Goal: Task Accomplishment & Management: Manage account settings

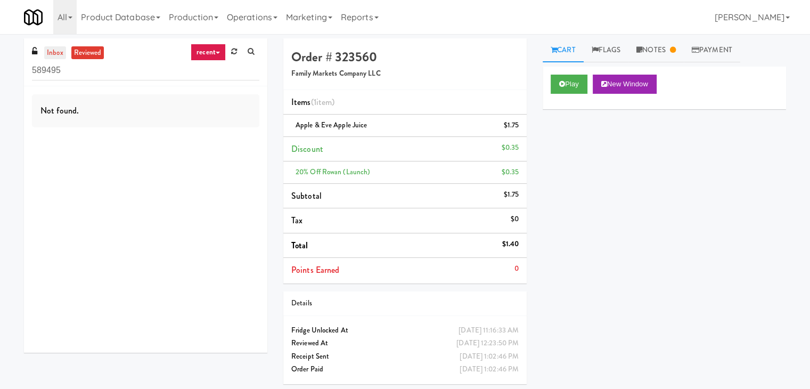
click at [50, 53] on link "inbox" at bounding box center [55, 52] width 22 height 13
click at [115, 72] on input "589495" at bounding box center [146, 71] width 228 height 20
paste input "Avant HP - Cooler - Middle"
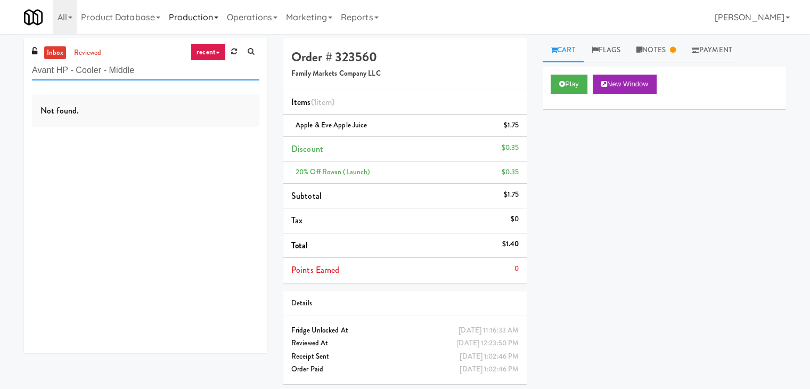
type input "Avant HP - Cooler - Middle"
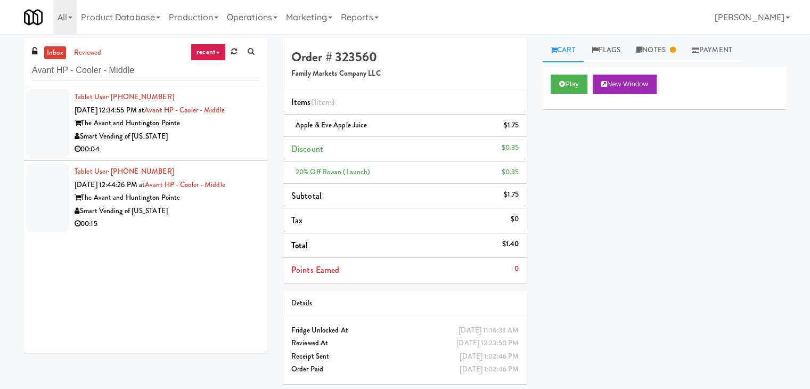
click at [218, 157] on li "Tablet User · (530) 615-1490 [DATE] 12:34:55 PM at Avant HP - Cooler - Middle T…" at bounding box center [146, 123] width 244 height 75
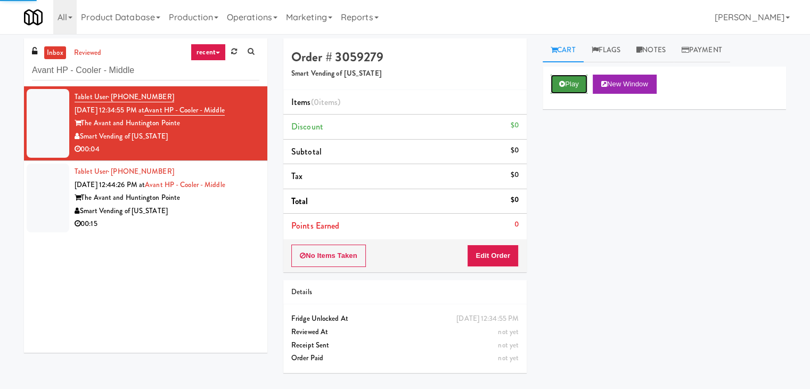
click at [567, 90] on button "Play" at bounding box center [569, 84] width 37 height 19
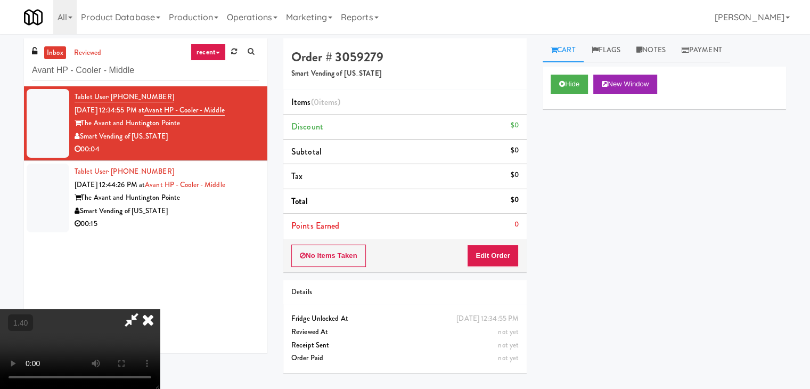
click at [160, 309] on video at bounding box center [80, 349] width 160 height 80
click at [160, 309] on icon at bounding box center [147, 319] width 23 height 21
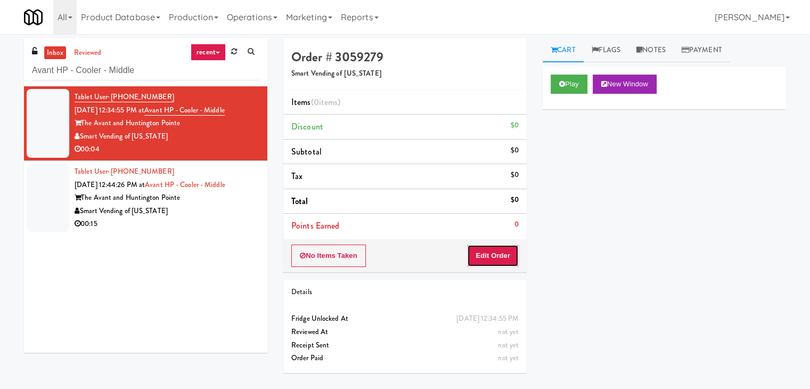
click at [484, 246] on button "Edit Order" at bounding box center [493, 256] width 52 height 22
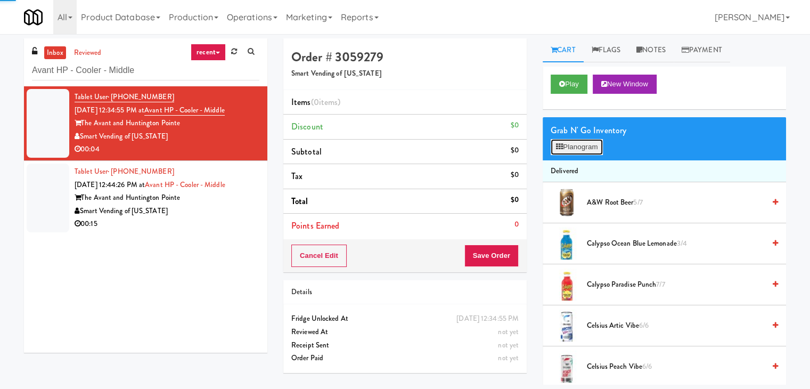
click at [582, 145] on button "Planogram" at bounding box center [577, 147] width 52 height 16
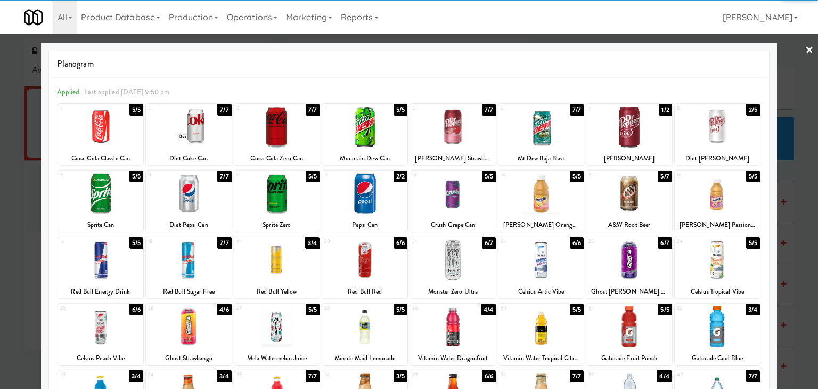
click at [720, 134] on div at bounding box center [717, 127] width 85 height 41
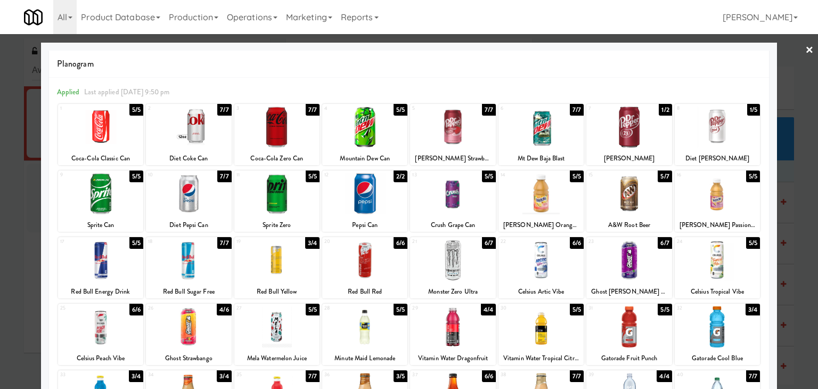
click at [806, 52] on link "×" at bounding box center [810, 50] width 9 height 33
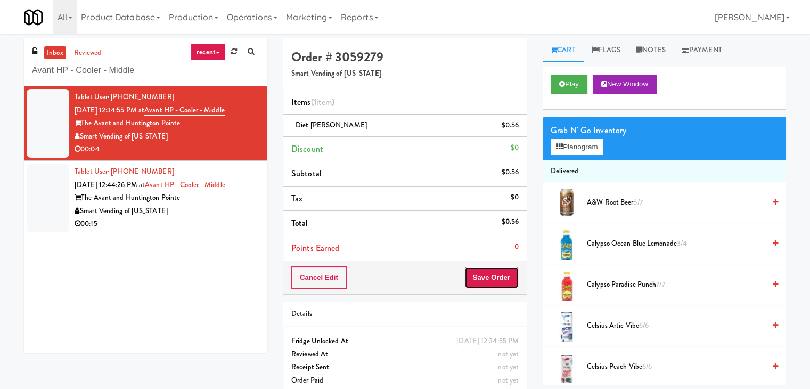
click at [486, 283] on button "Save Order" at bounding box center [492, 277] width 54 height 22
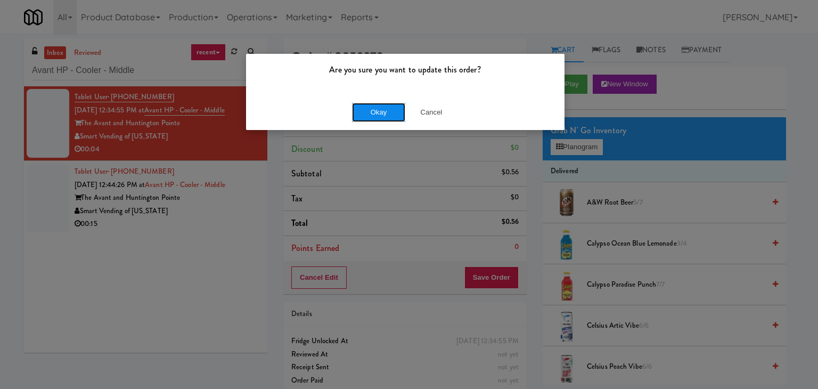
click at [392, 109] on button "Okay" at bounding box center [378, 112] width 53 height 19
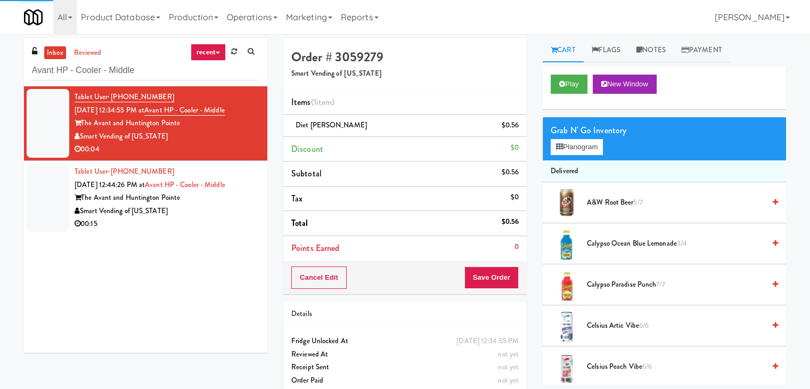
click at [216, 216] on div "Smart Vending of [US_STATE]" at bounding box center [167, 211] width 185 height 13
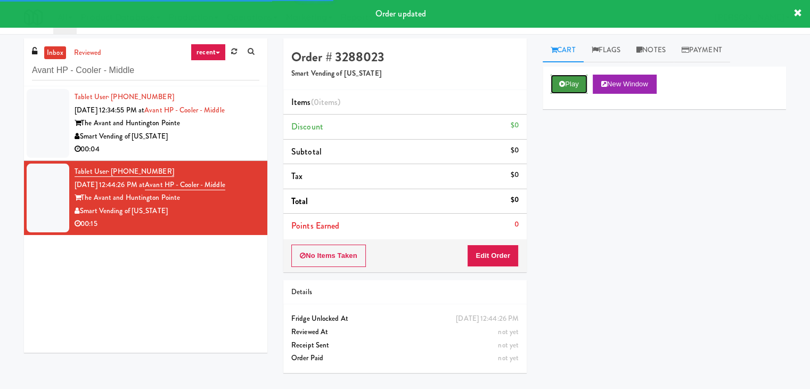
click at [561, 86] on icon at bounding box center [562, 83] width 6 height 7
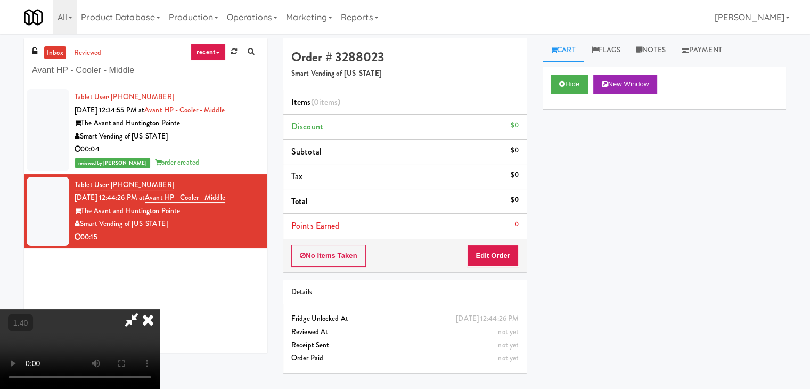
click at [160, 309] on video at bounding box center [80, 349] width 160 height 80
click at [160, 309] on icon at bounding box center [147, 319] width 23 height 21
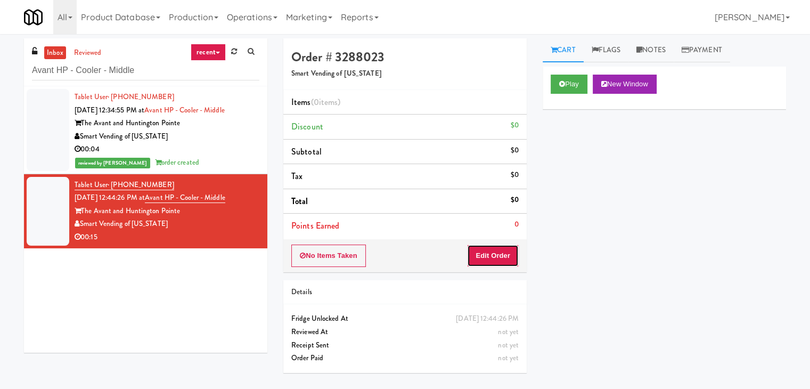
click at [497, 253] on button "Edit Order" at bounding box center [493, 256] width 52 height 22
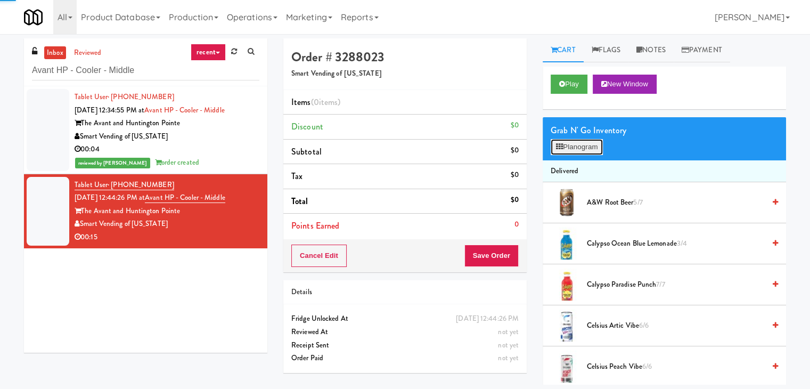
click at [588, 148] on button "Planogram" at bounding box center [577, 147] width 52 height 16
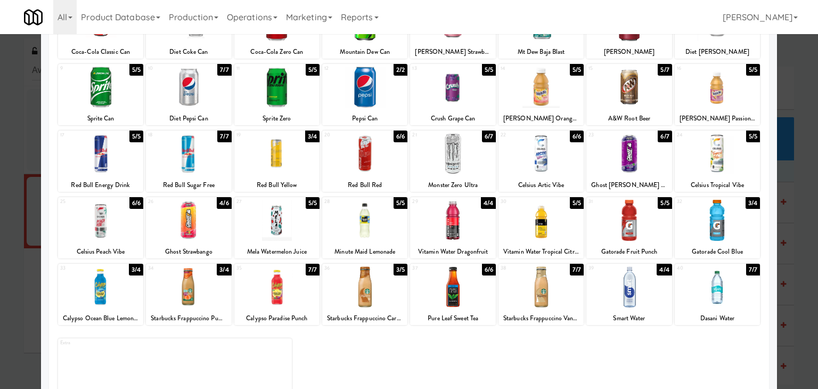
drag, startPoint x: 194, startPoint y: 221, endPoint x: 236, endPoint y: 218, distance: 41.6
click at [196, 220] on div at bounding box center [188, 220] width 85 height 41
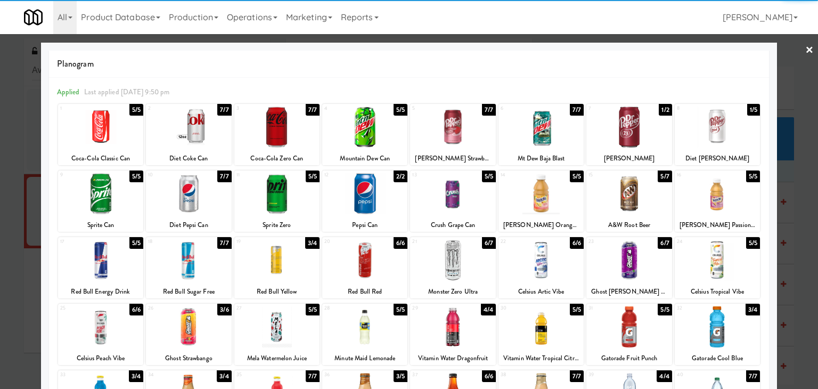
click at [808, 49] on div at bounding box center [409, 194] width 818 height 389
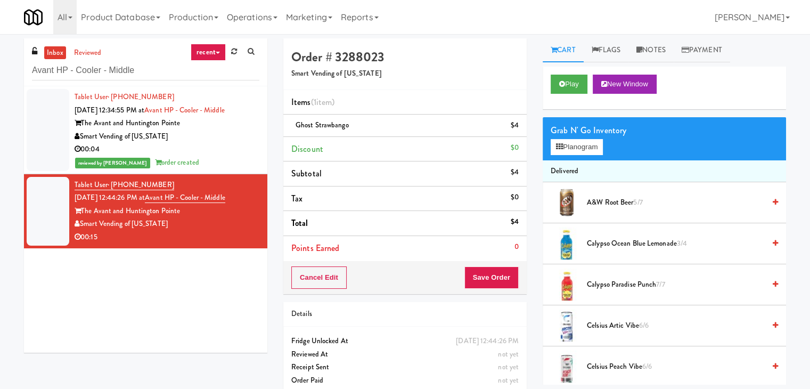
click at [484, 264] on div "Cancel Edit Save Order" at bounding box center [405, 277] width 244 height 33
click at [479, 281] on button "Save Order" at bounding box center [492, 277] width 54 height 22
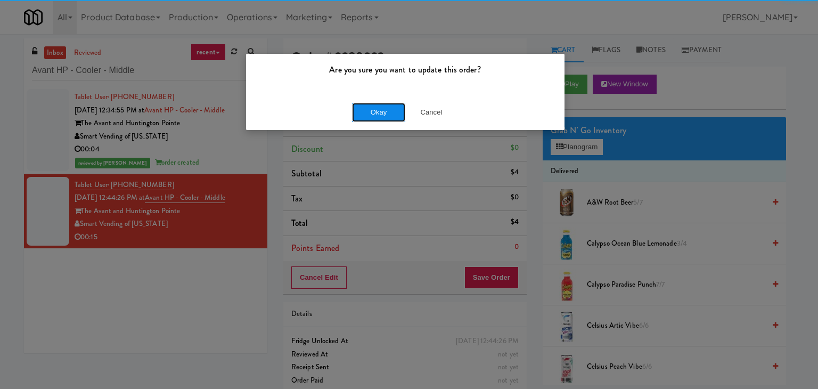
click at [396, 107] on button "Okay" at bounding box center [378, 112] width 53 height 19
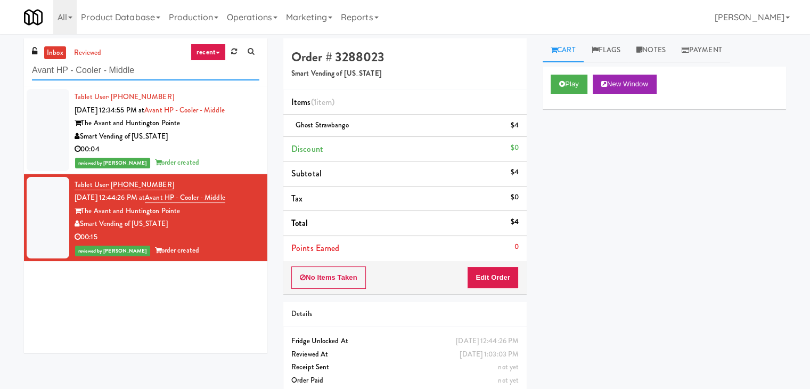
click at [160, 77] on input "Avant HP - Cooler - Middle" at bounding box center [146, 71] width 228 height 20
paste input "222 W Erie - Left - Fridg"
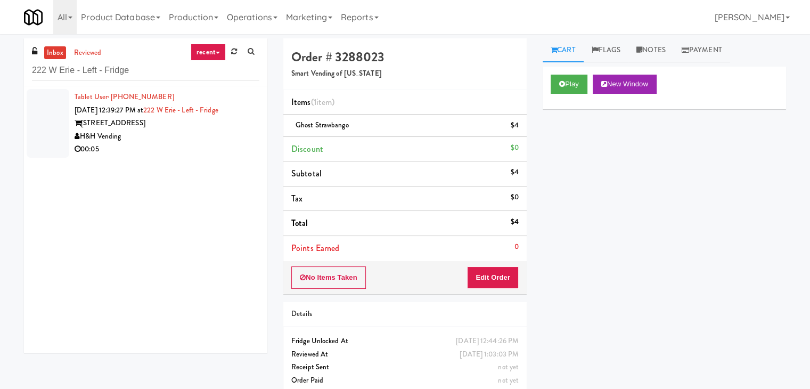
click at [231, 126] on div "[STREET_ADDRESS]" at bounding box center [167, 123] width 185 height 13
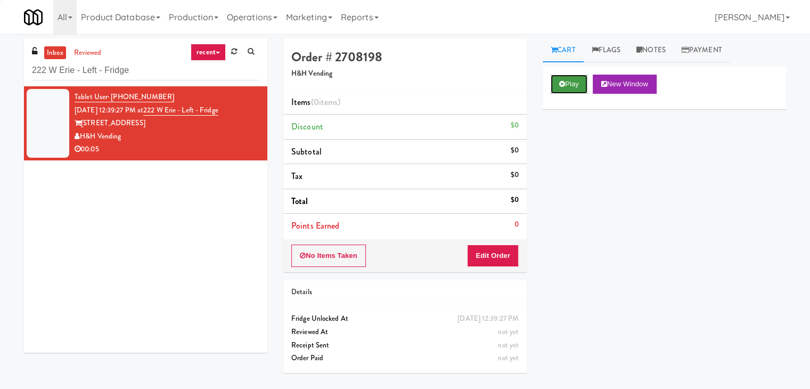
click at [562, 89] on button "Play" at bounding box center [569, 84] width 37 height 19
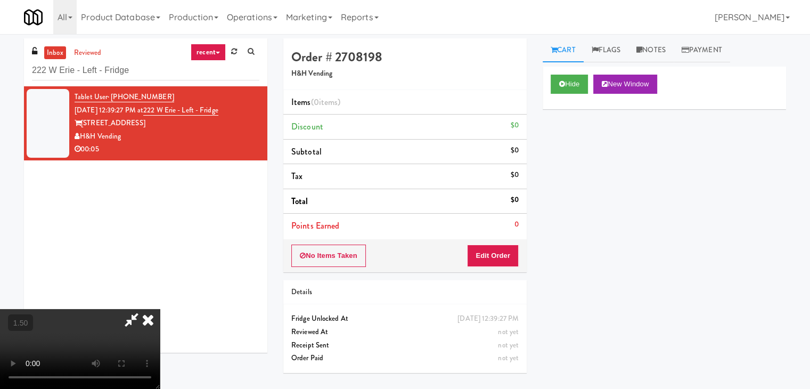
click at [160, 309] on video at bounding box center [80, 349] width 160 height 80
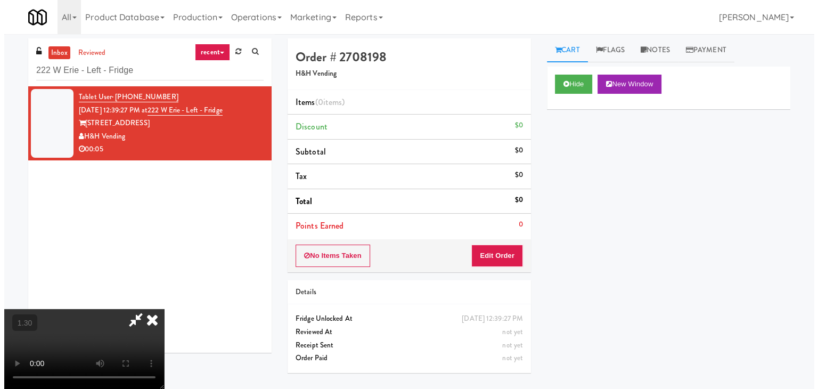
scroll to position [0, 0]
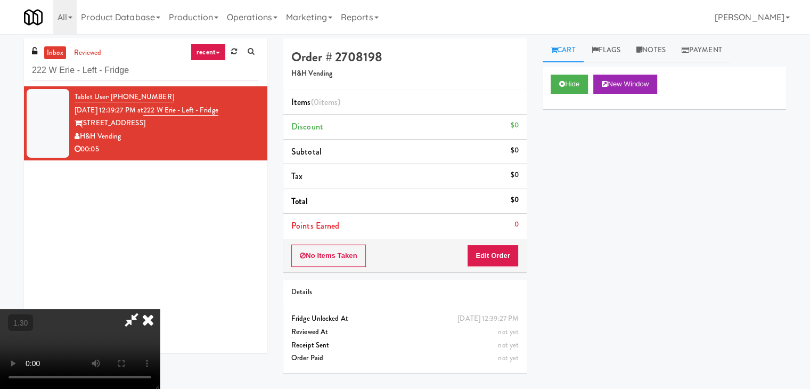
drag, startPoint x: 467, startPoint y: 44, endPoint x: 466, endPoint y: 68, distance: 24.5
click at [160, 309] on icon at bounding box center [147, 319] width 23 height 21
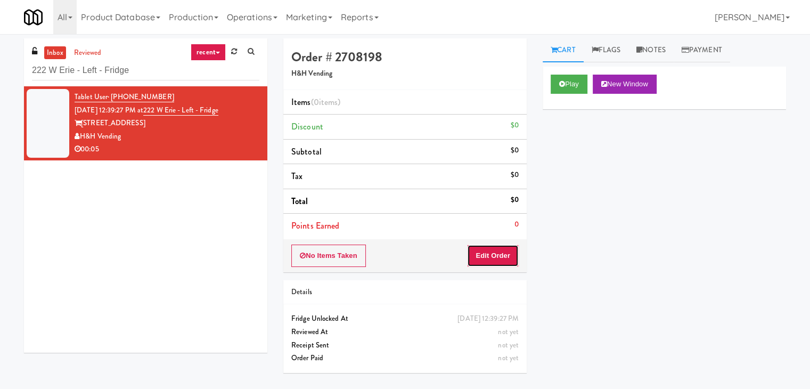
click at [486, 256] on button "Edit Order" at bounding box center [493, 256] width 52 height 22
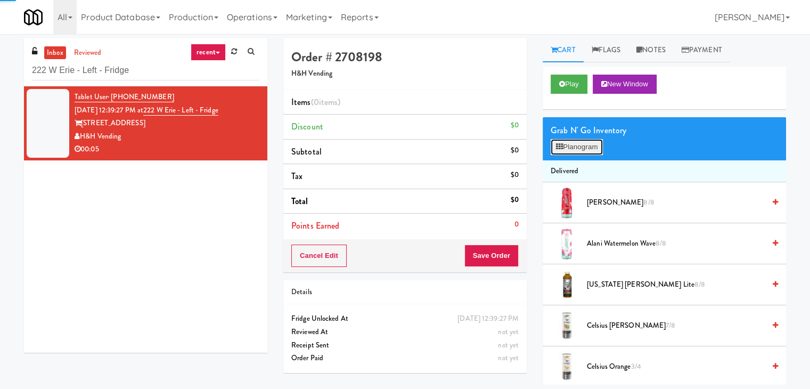
click at [578, 142] on button "Planogram" at bounding box center [577, 147] width 52 height 16
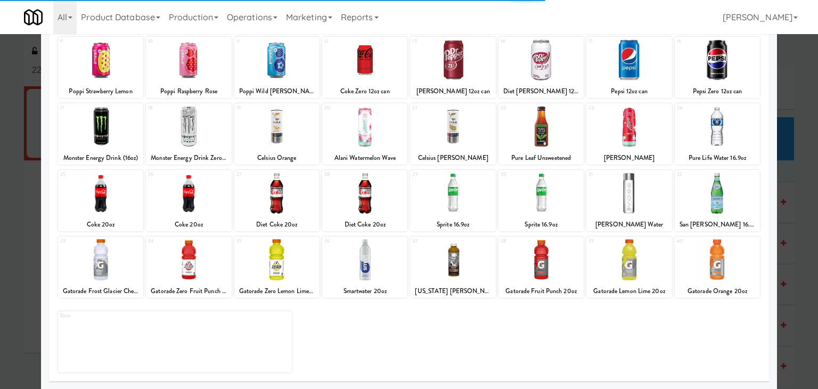
scroll to position [134, 0]
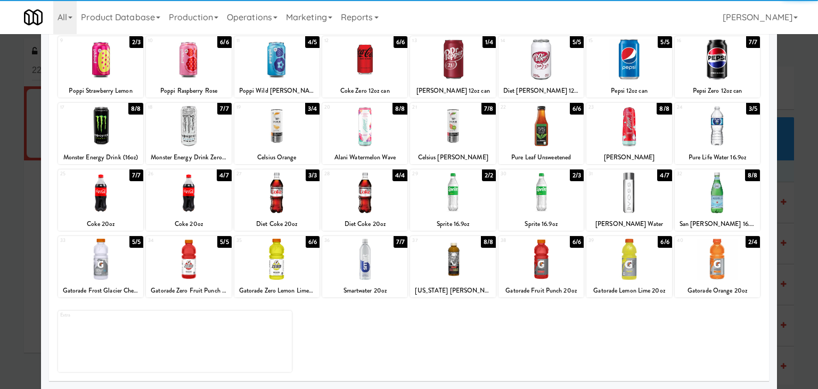
click at [712, 263] on div at bounding box center [717, 259] width 85 height 41
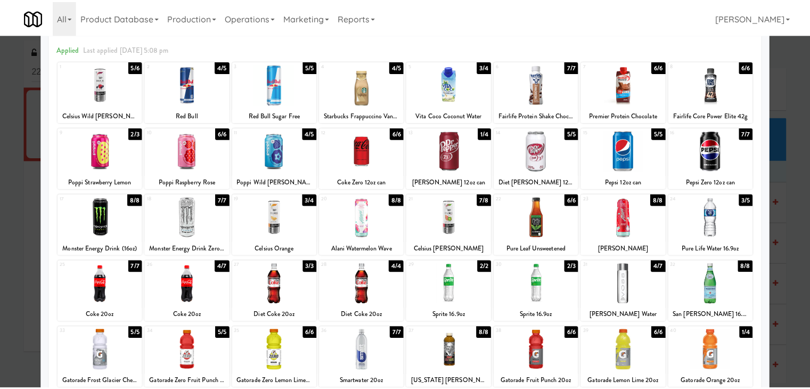
scroll to position [0, 0]
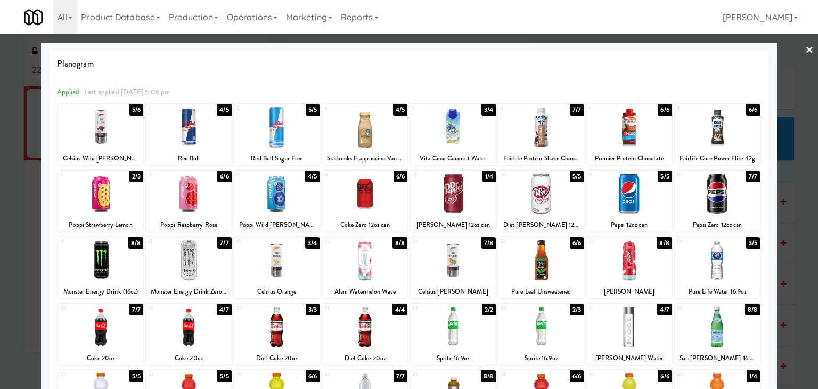
click at [806, 47] on link "×" at bounding box center [810, 50] width 9 height 33
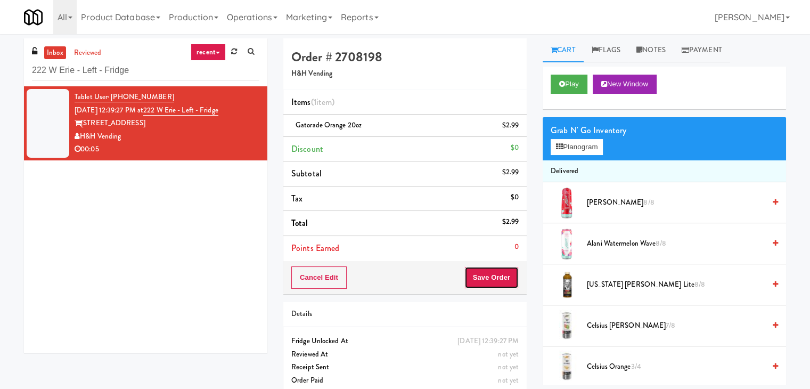
click at [472, 274] on button "Save Order" at bounding box center [492, 277] width 54 height 22
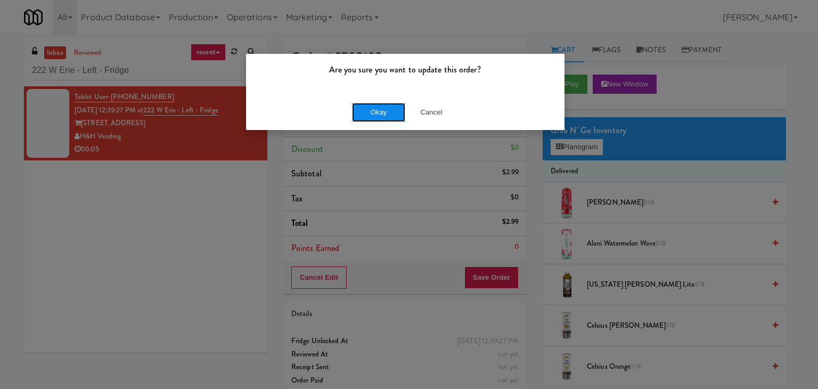
click at [379, 110] on button "Okay" at bounding box center [378, 112] width 53 height 19
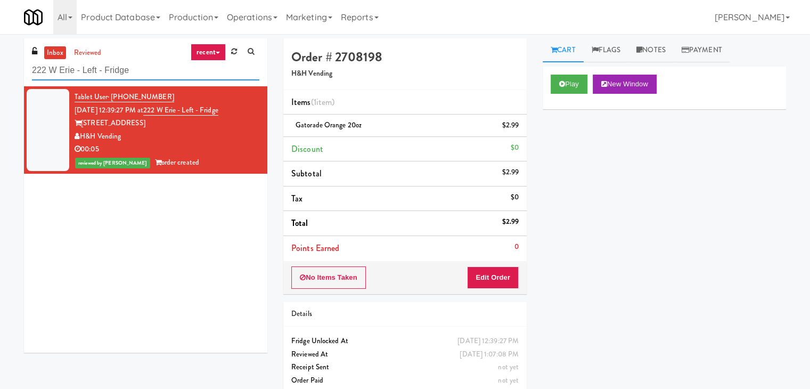
click at [141, 77] on input "222 W Erie - Left - Fridge" at bounding box center [146, 71] width 228 height 20
paste input "The Horizons - Cooler #1"
type input "The Horizons - Cooler #1"
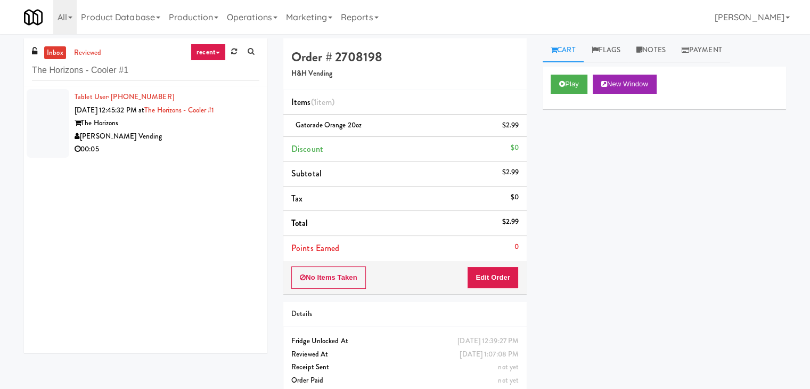
drag, startPoint x: 200, startPoint y: 128, endPoint x: 217, endPoint y: 127, distance: 16.5
click at [200, 129] on div "Tablet User · (540) 905-1563 [DATE] 12:45:32 PM at The Horizons - Cooler #1 The…" at bounding box center [167, 124] width 185 height 66
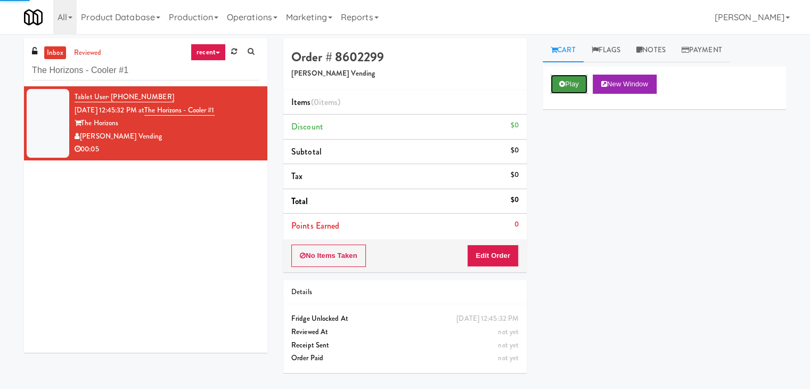
click at [560, 80] on icon at bounding box center [562, 83] width 6 height 7
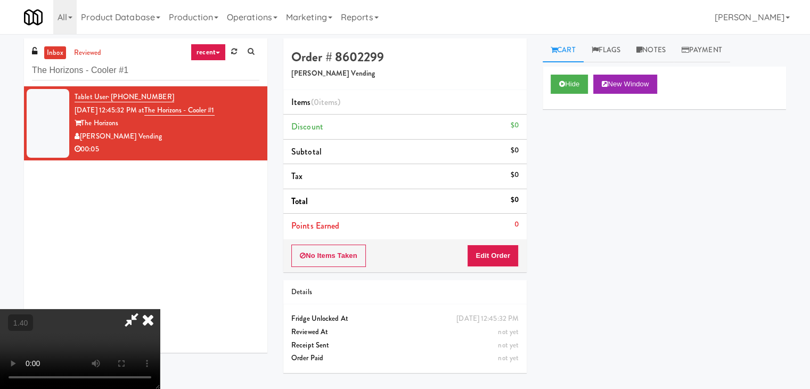
click at [160, 309] on video at bounding box center [80, 349] width 160 height 80
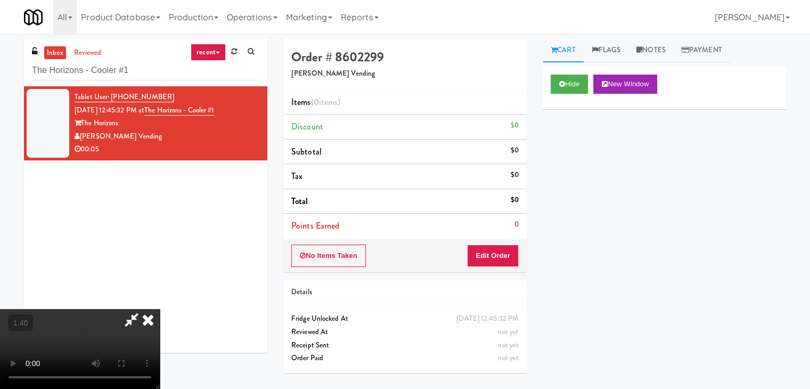
click at [160, 309] on video at bounding box center [80, 349] width 160 height 80
drag, startPoint x: 461, startPoint y: 48, endPoint x: 464, endPoint y: 62, distance: 14.7
click at [144, 309] on icon at bounding box center [131, 319] width 25 height 21
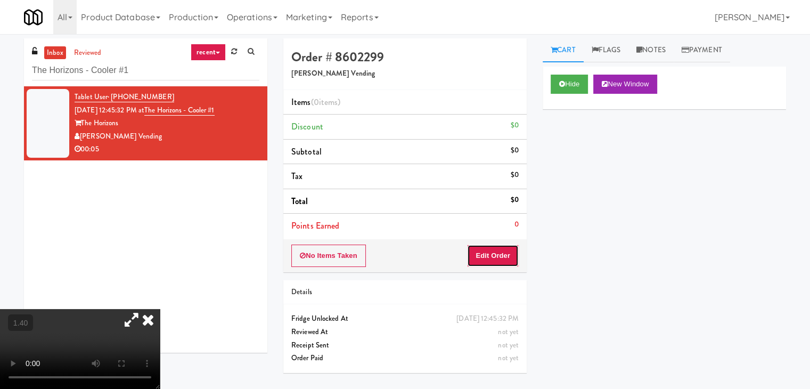
click at [488, 246] on button "Edit Order" at bounding box center [493, 256] width 52 height 22
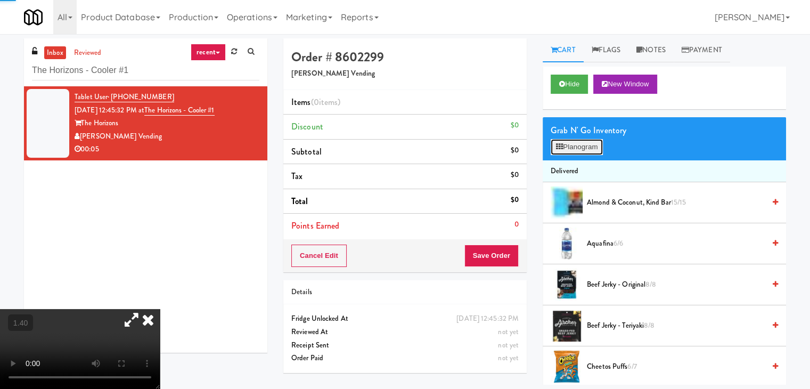
click at [564, 145] on button "Planogram" at bounding box center [577, 147] width 52 height 16
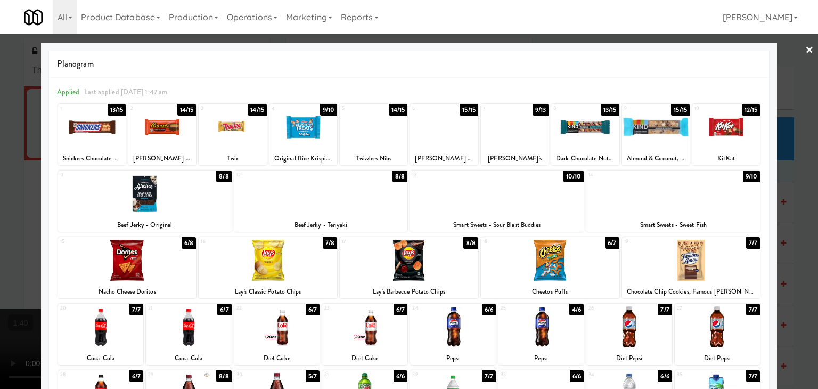
click at [294, 131] on div at bounding box center [304, 127] width 68 height 41
click at [797, 48] on div at bounding box center [409, 194] width 818 height 389
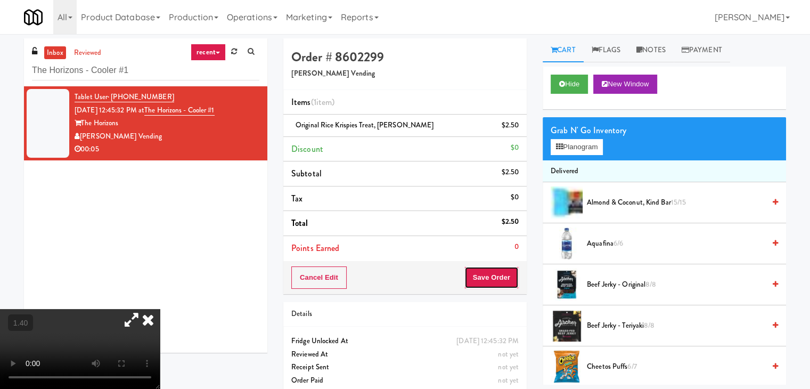
click at [488, 273] on button "Save Order" at bounding box center [492, 277] width 54 height 22
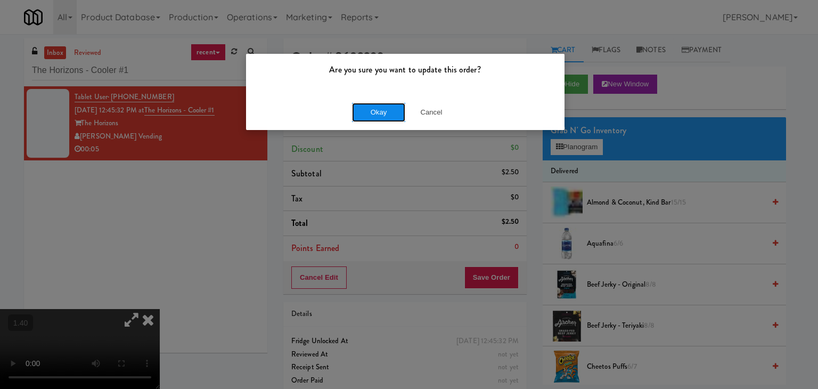
click at [385, 111] on button "Okay" at bounding box center [378, 112] width 53 height 19
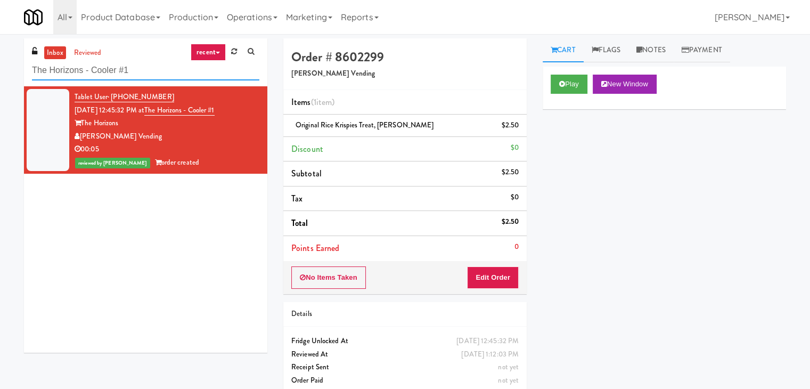
click at [134, 71] on input "The Horizons - Cooler #1" at bounding box center [146, 71] width 228 height 20
paste input "1730 N [PERSON_NAME] - Right - Fridge"
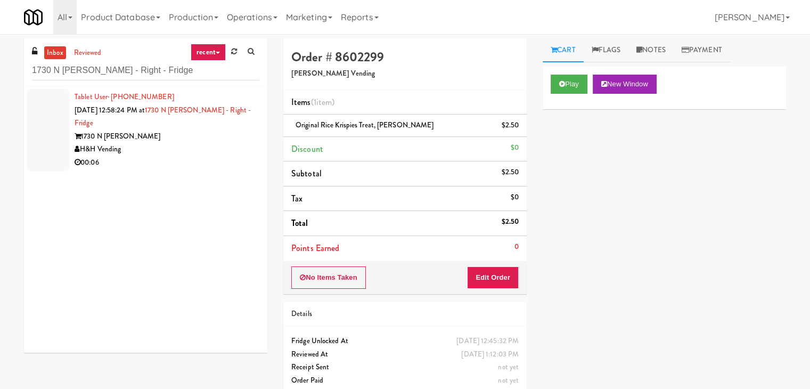
click at [241, 156] on div "00:06" at bounding box center [167, 162] width 185 height 13
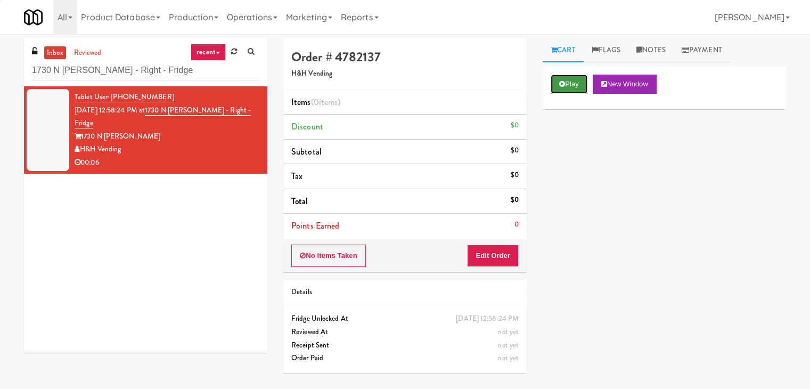
click at [581, 87] on button "Play" at bounding box center [569, 84] width 37 height 19
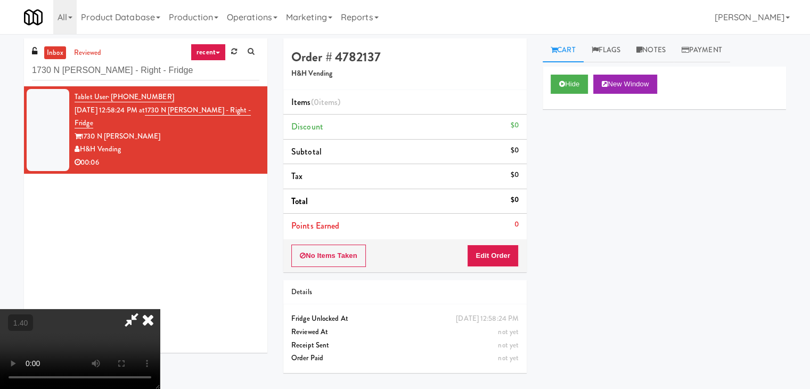
click at [160, 309] on video at bounding box center [80, 349] width 160 height 80
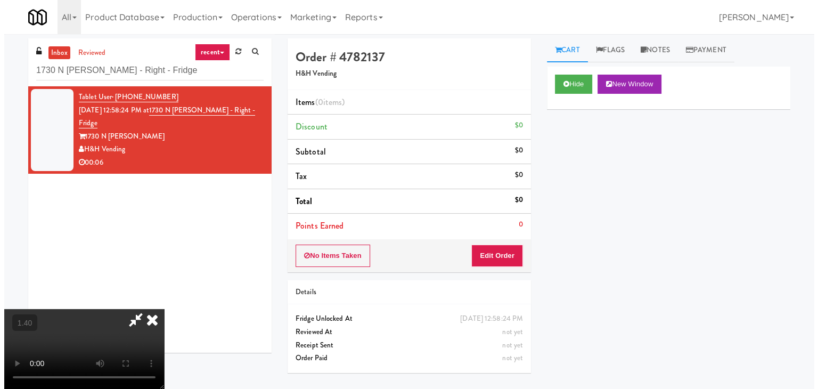
scroll to position [0, 0]
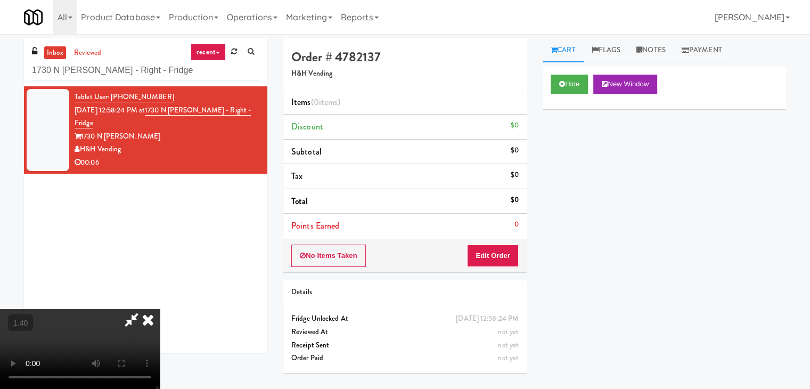
click at [160, 309] on icon at bounding box center [147, 319] width 23 height 21
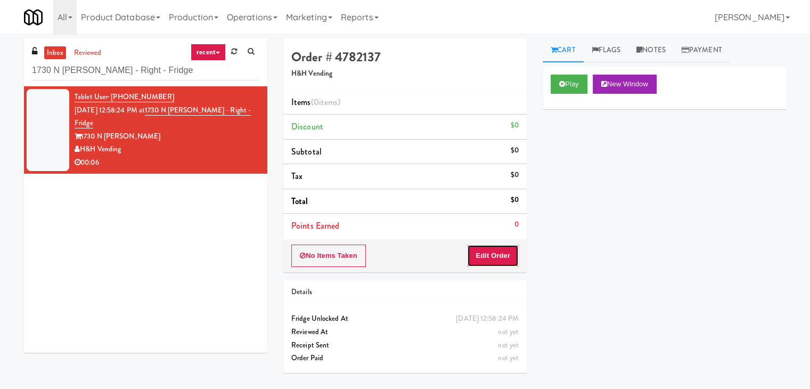
click at [491, 254] on button "Edit Order" at bounding box center [493, 256] width 52 height 22
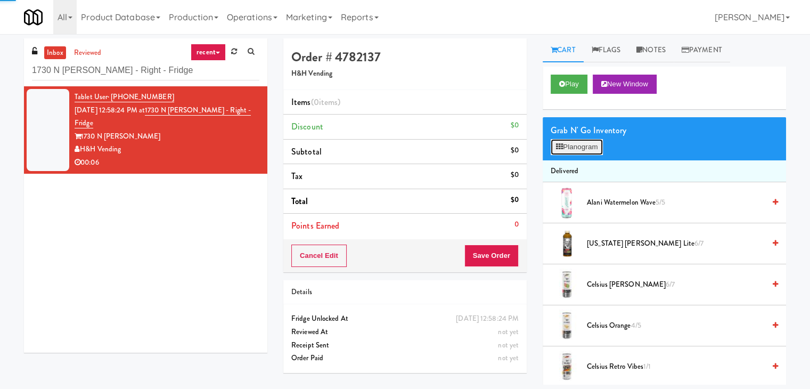
click at [569, 139] on button "Planogram" at bounding box center [577, 147] width 52 height 16
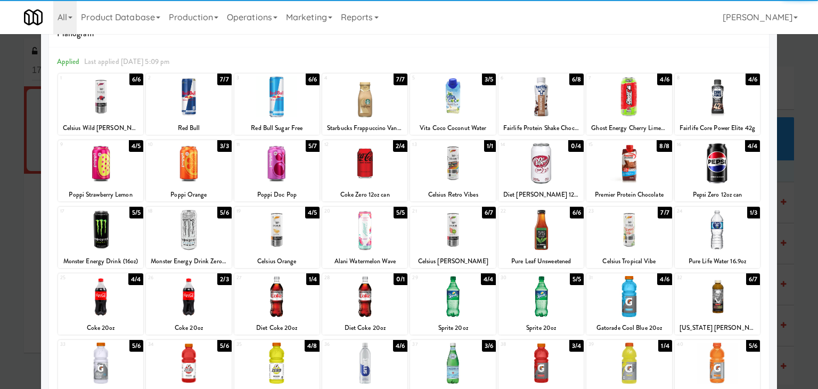
scroll to position [53, 0]
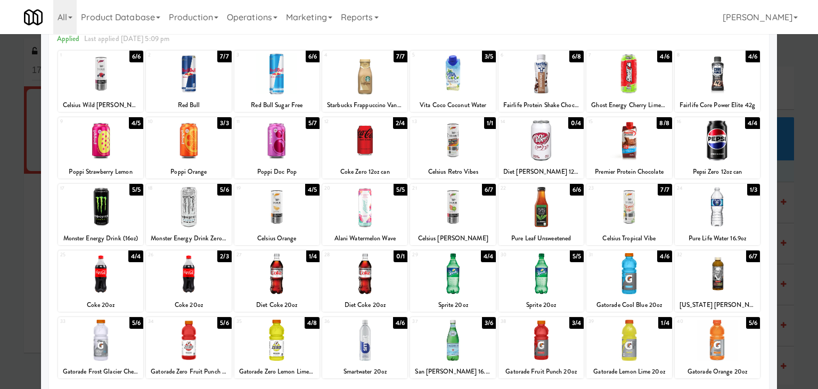
drag, startPoint x: 282, startPoint y: 271, endPoint x: 445, endPoint y: 246, distance: 165.5
click at [282, 271] on div at bounding box center [276, 273] width 85 height 41
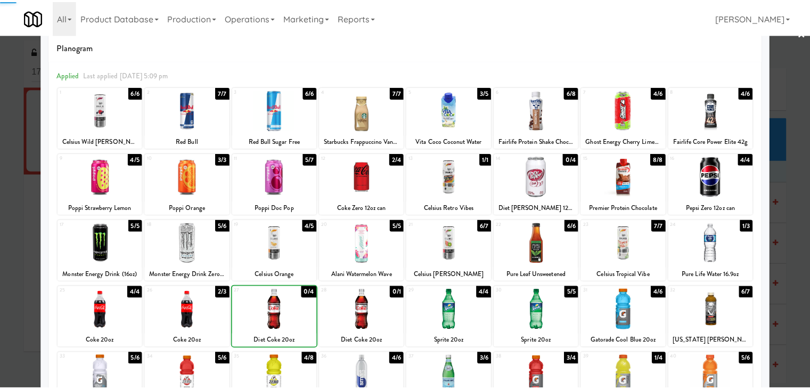
scroll to position [0, 0]
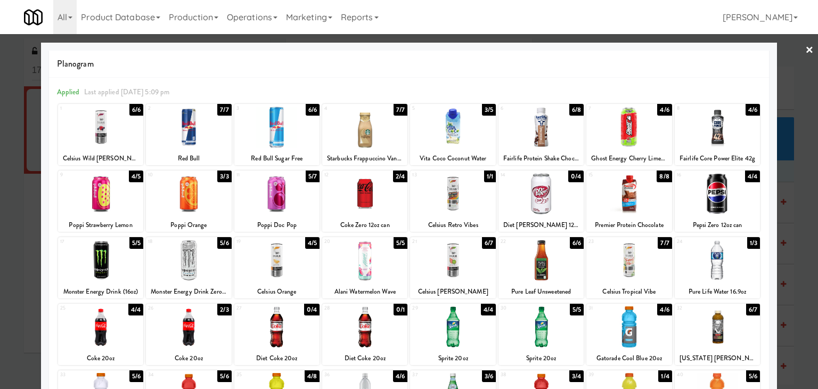
click at [806, 51] on link "×" at bounding box center [810, 50] width 9 height 33
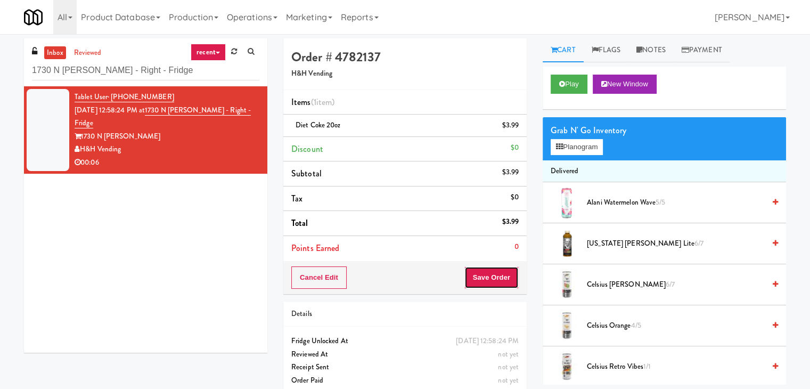
click at [477, 277] on button "Save Order" at bounding box center [492, 277] width 54 height 22
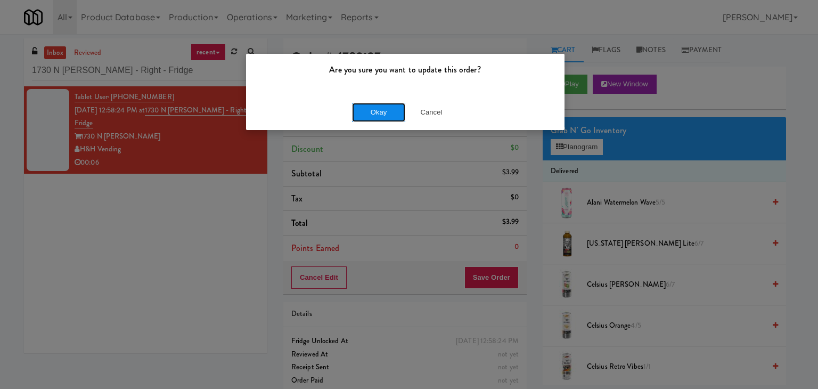
click at [377, 110] on button "Okay" at bounding box center [378, 112] width 53 height 19
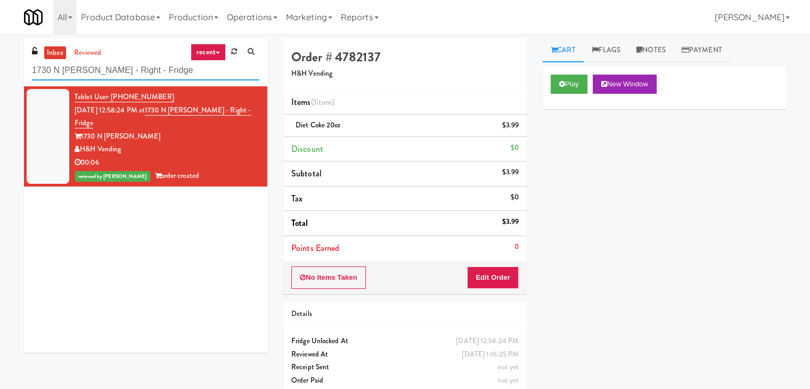
click at [169, 72] on input "1730 N [PERSON_NAME] - Right - Fridge" at bounding box center [146, 71] width 228 height 20
paste input "The [PERSON_NAME] - Fridge - Right"
type input "The [PERSON_NAME] - Fridge - Right"
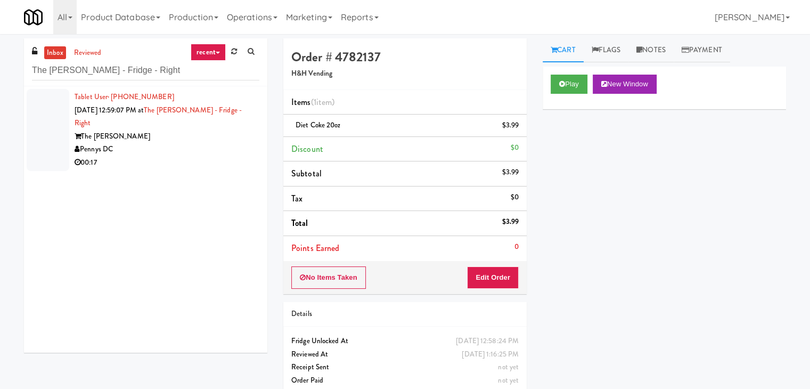
click at [227, 130] on div "The [PERSON_NAME]" at bounding box center [167, 136] width 185 height 13
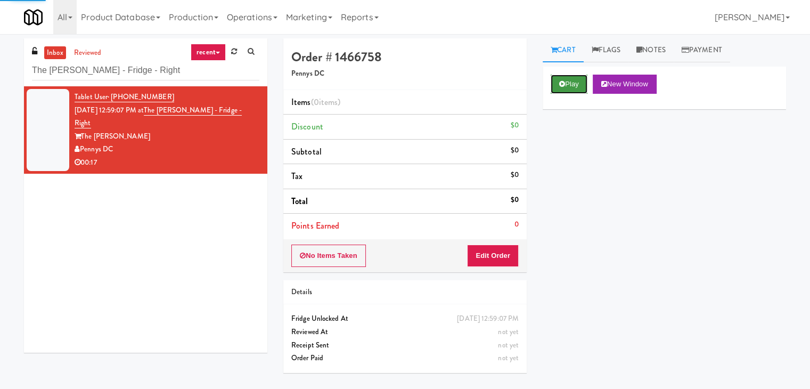
click at [562, 90] on button "Play" at bounding box center [569, 84] width 37 height 19
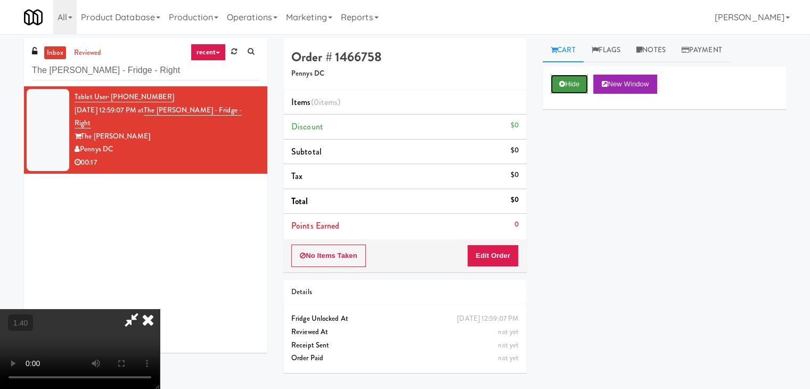
click at [563, 86] on icon at bounding box center [562, 83] width 6 height 7
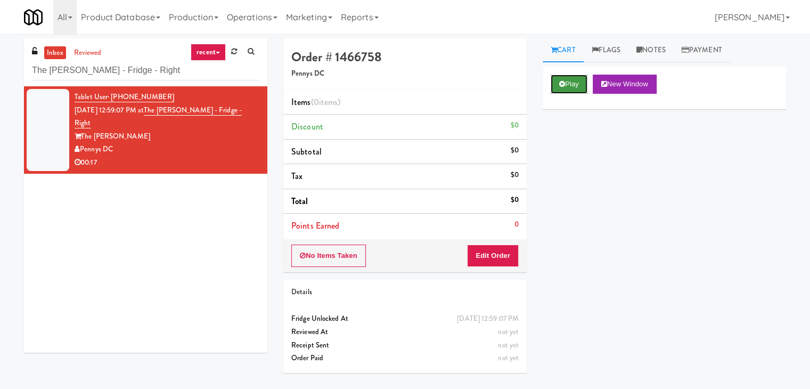
click at [563, 86] on icon at bounding box center [562, 83] width 6 height 7
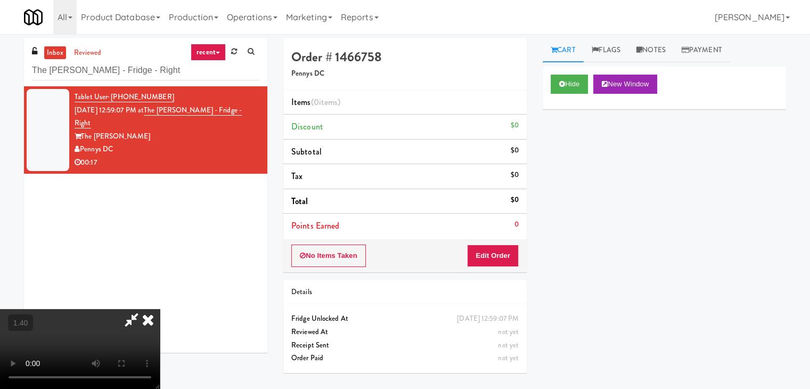
drag, startPoint x: 242, startPoint y: 206, endPoint x: 302, endPoint y: 209, distance: 59.8
click at [160, 309] on video at bounding box center [80, 349] width 160 height 80
